Goal: Task Accomplishment & Management: Manage account settings

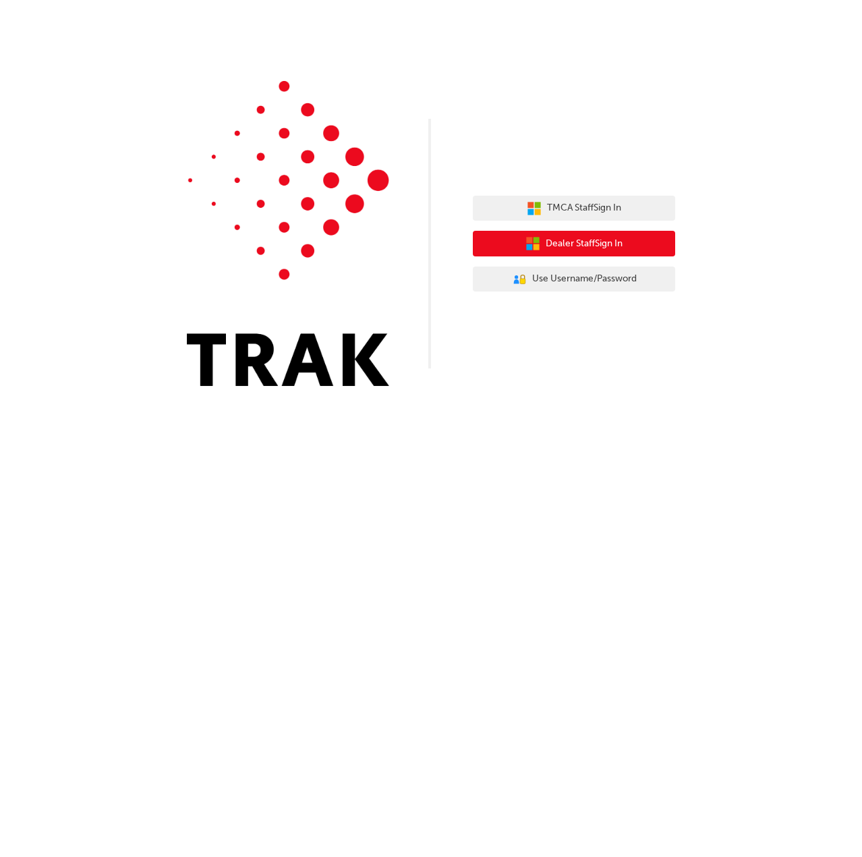
click at [610, 244] on span "Dealer Staff Sign In" at bounding box center [584, 244] width 77 height 16
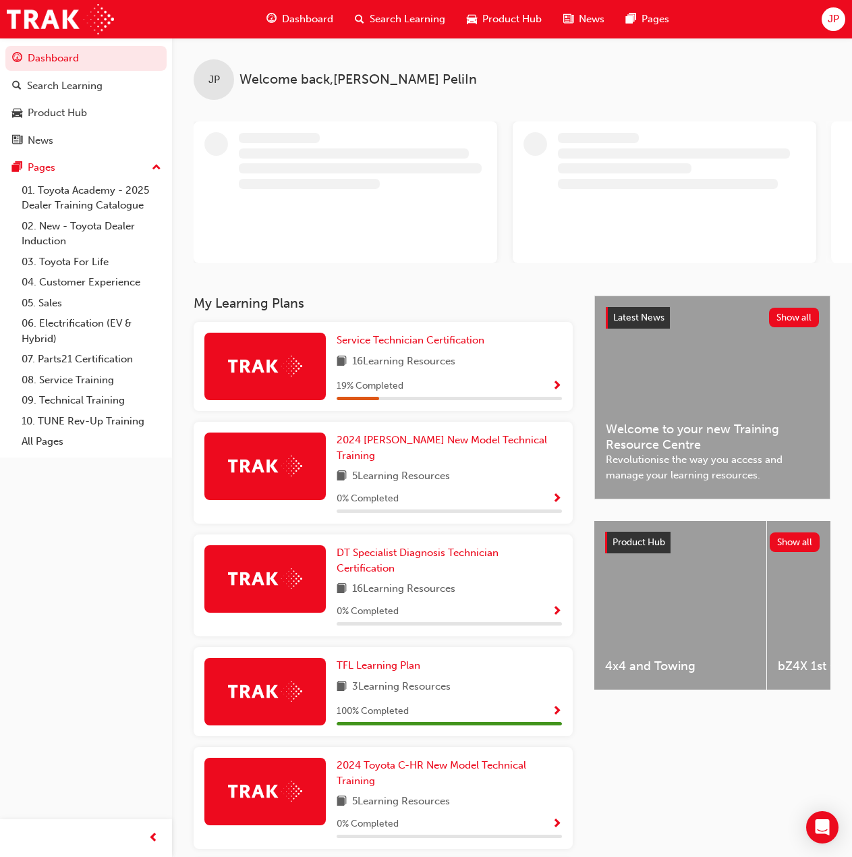
click at [826, 22] on div "JP" at bounding box center [834, 19] width 24 height 24
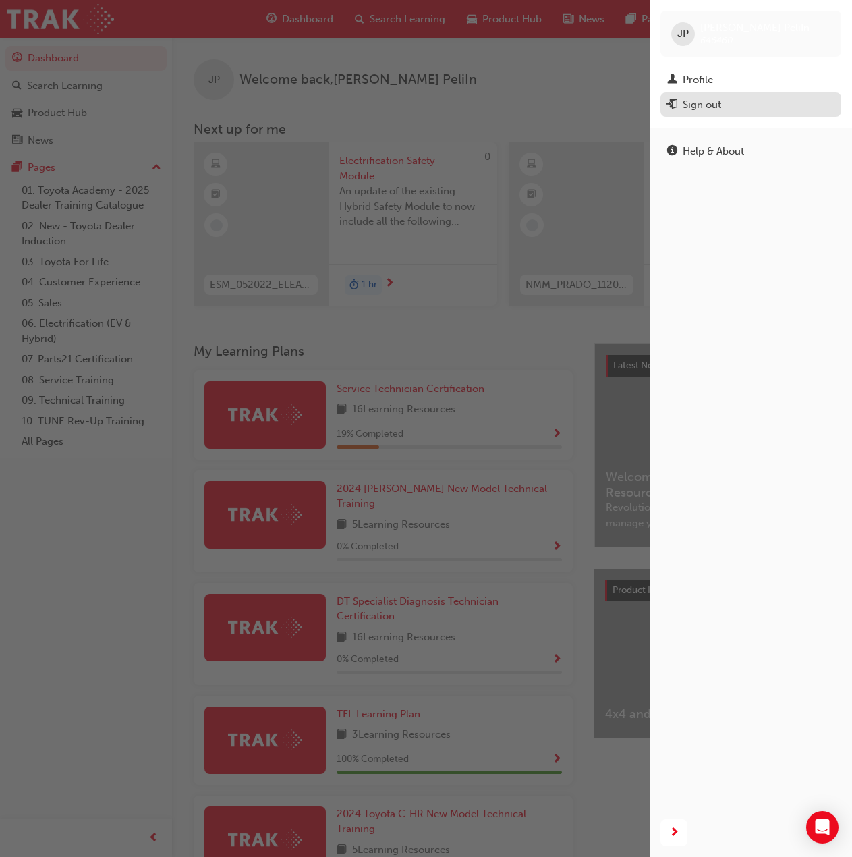
click at [704, 101] on div "Sign out" at bounding box center [702, 105] width 38 height 16
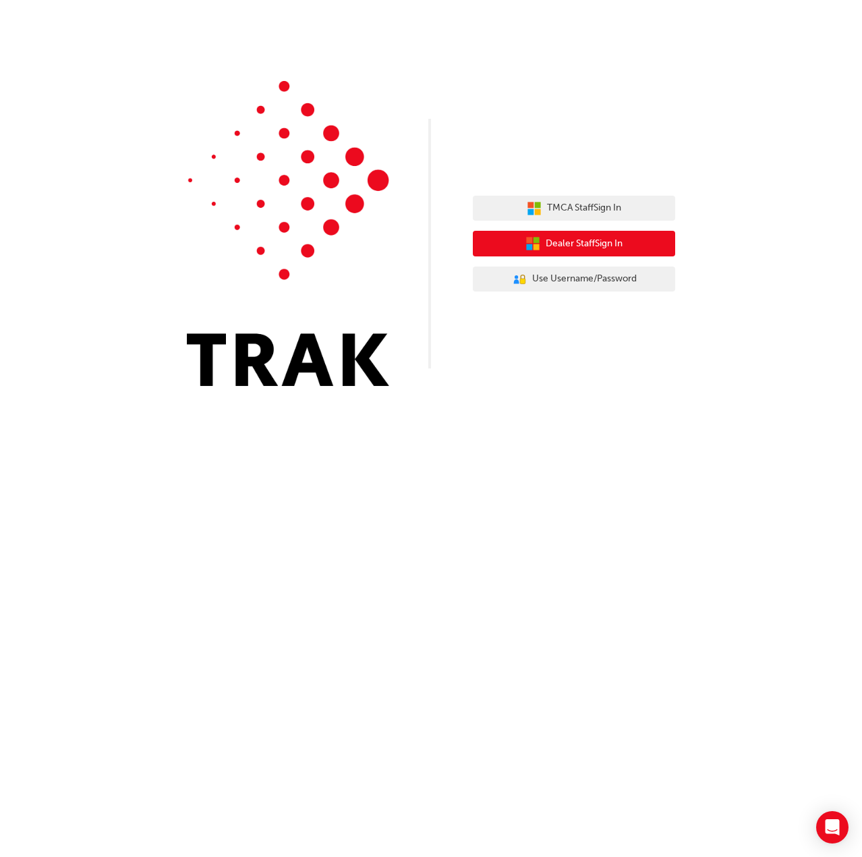
click at [573, 244] on span "Dealer Staff Sign In" at bounding box center [584, 244] width 77 height 16
